Goal: Find specific page/section

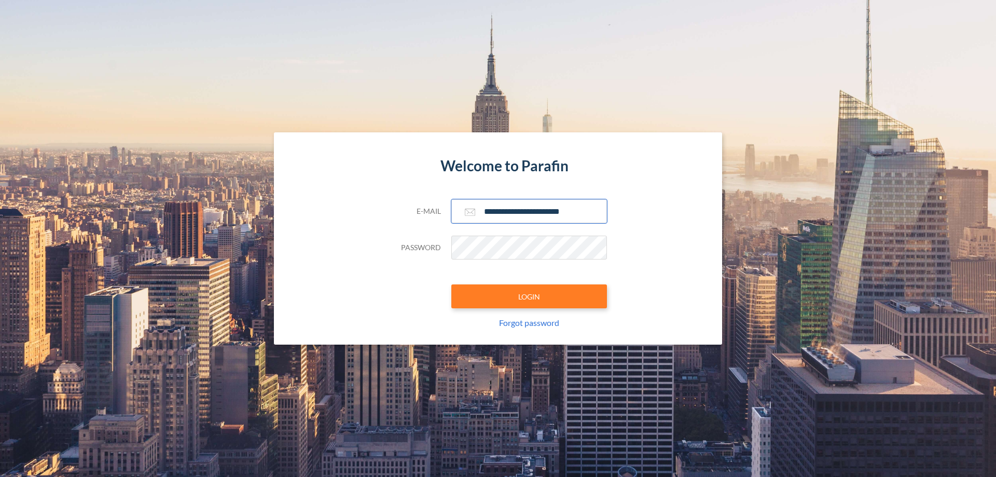
type input "**********"
click at [529, 296] on button "LOGIN" at bounding box center [529, 296] width 156 height 24
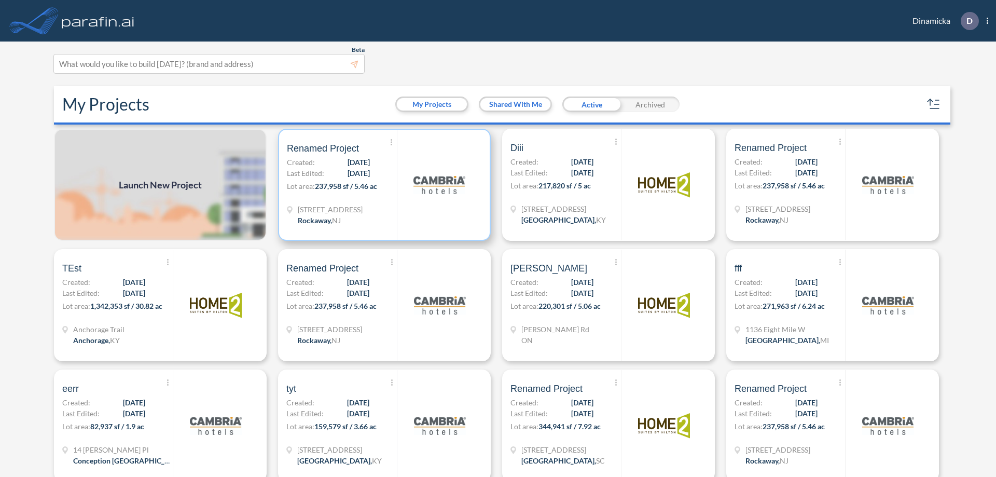
scroll to position [3, 0]
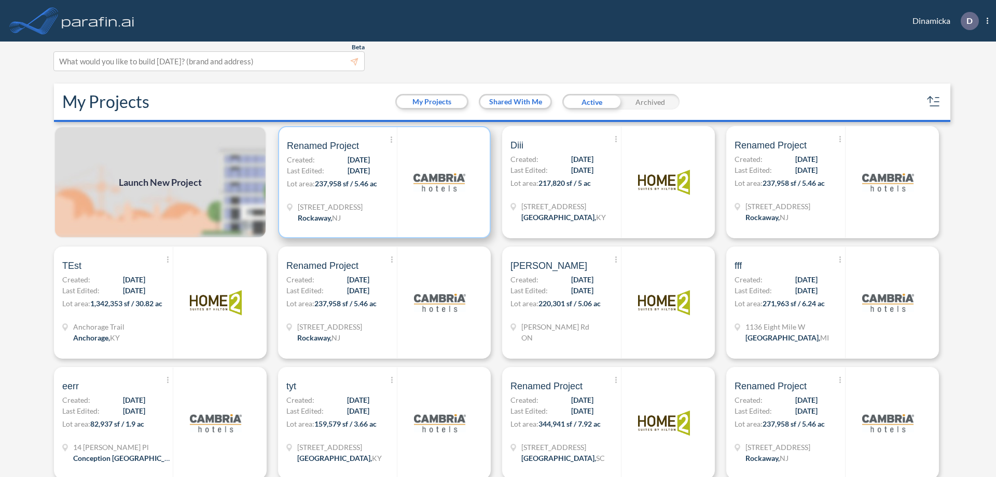
click at [382, 182] on p "Lot area: 237,958 sf / 5.46 ac" at bounding box center [342, 185] width 110 height 15
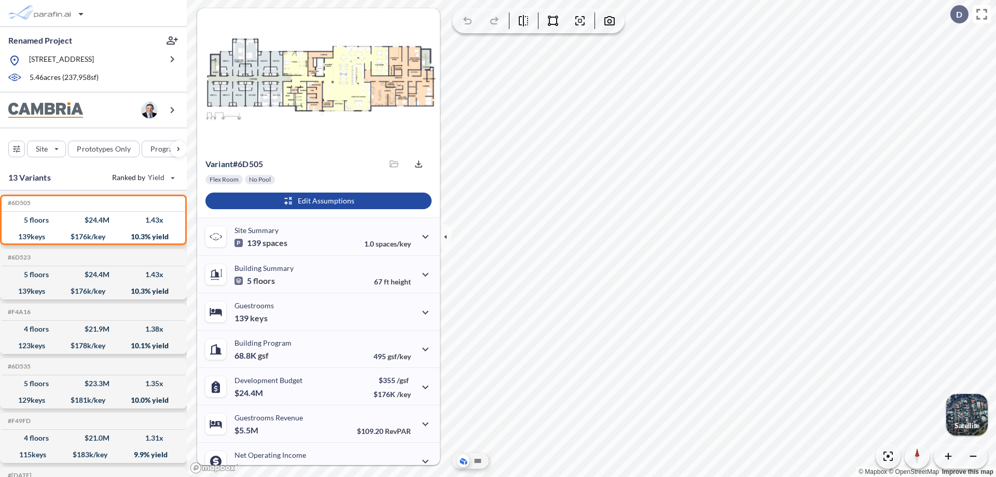
scroll to position [52, 0]
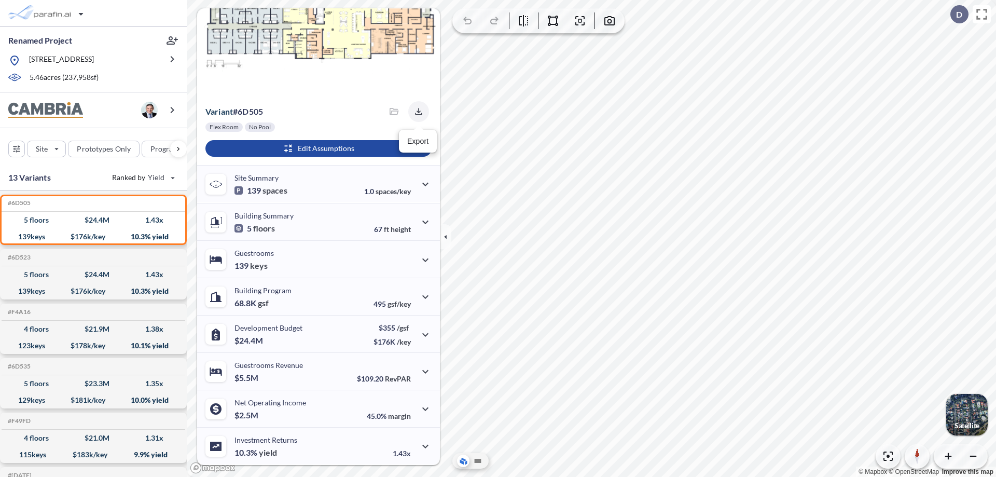
click at [416, 112] on icon "button" at bounding box center [418, 111] width 7 height 7
